Goal: Task Accomplishment & Management: Use online tool/utility

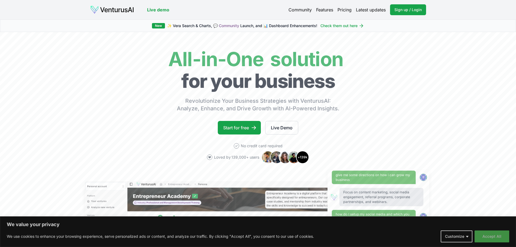
click at [500, 237] on button "Accept All" at bounding box center [492, 236] width 35 height 12
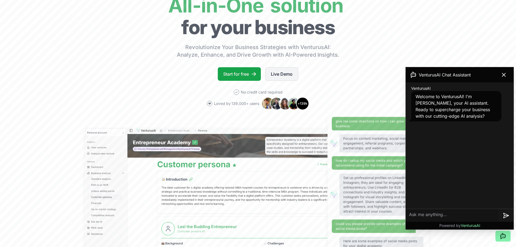
scroll to position [54, 0]
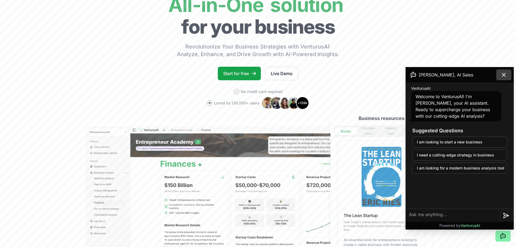
click at [507, 73] on icon at bounding box center [504, 75] width 7 height 7
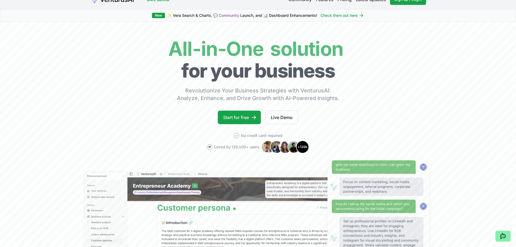
scroll to position [0, 0]
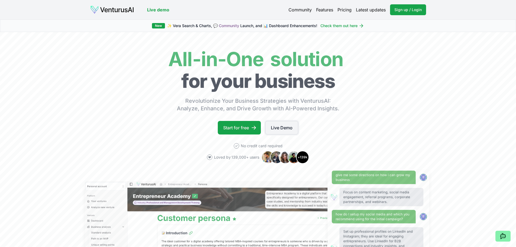
click at [275, 126] on link "Live Demo" at bounding box center [281, 128] width 33 height 14
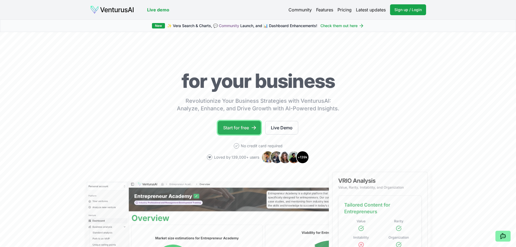
click at [244, 129] on link "Start for free" at bounding box center [239, 128] width 43 height 14
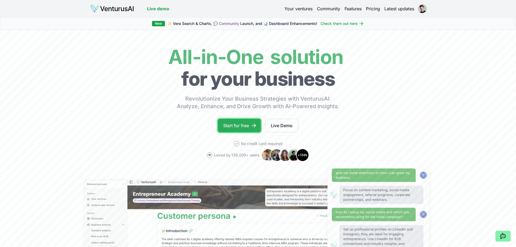
click at [229, 121] on link "Start for free" at bounding box center [239, 126] width 43 height 14
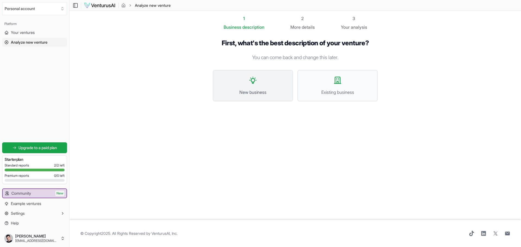
click at [260, 90] on span "New business" at bounding box center [253, 92] width 68 height 7
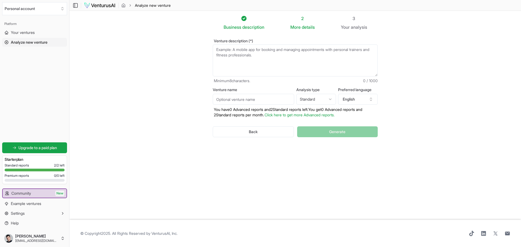
click at [275, 62] on textarea "Venture description (*)" at bounding box center [295, 60] width 165 height 32
paste textarea "They struggle with tracking finances across multiple platforms and preparing fo…"
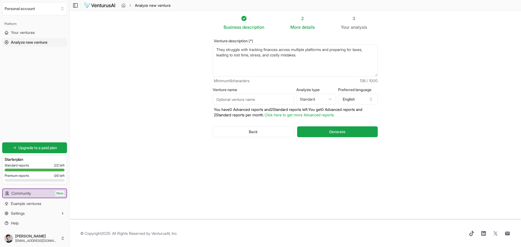
paste textarea "What is your startup idea? An AI-powered platform that creates personalized fin…"
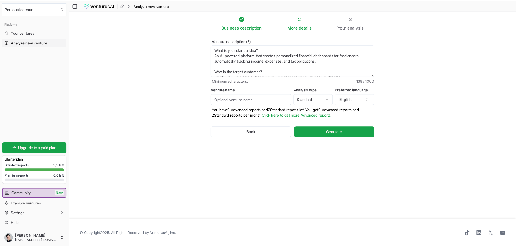
scroll to position [24, 0]
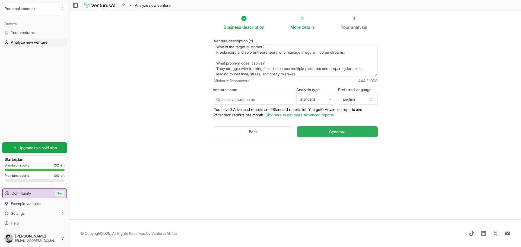
type textarea "What is your startup idea? An AI-powered platform that creates personalized fin…"
click at [319, 131] on button "Generate" at bounding box center [337, 131] width 81 height 11
